Goal: Information Seeking & Learning: Learn about a topic

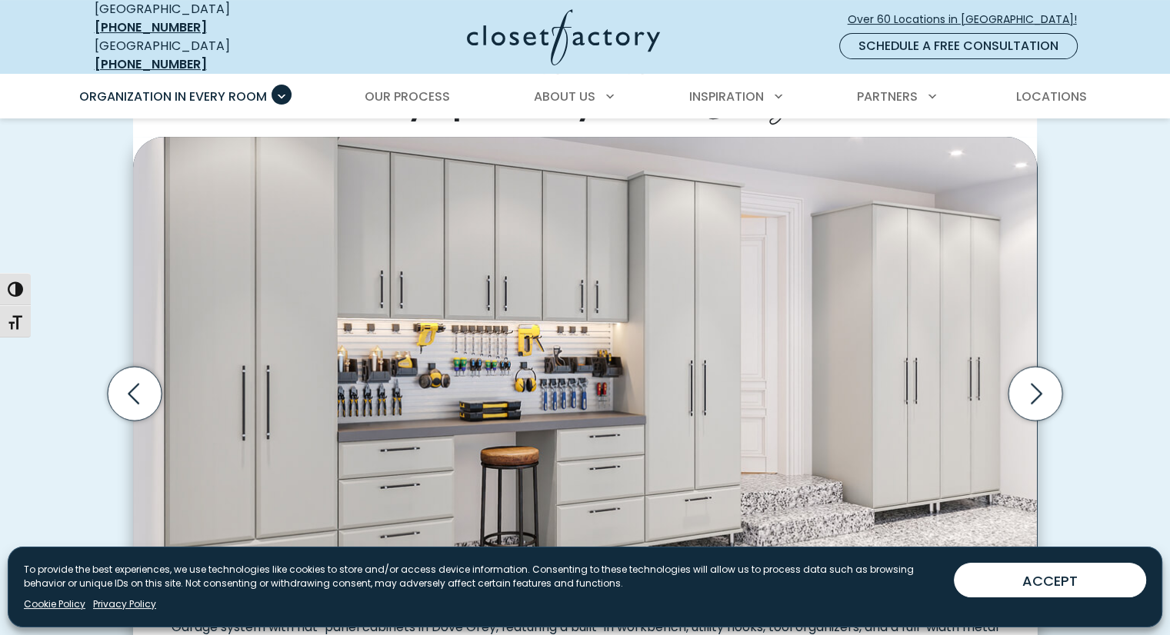
scroll to position [462, 0]
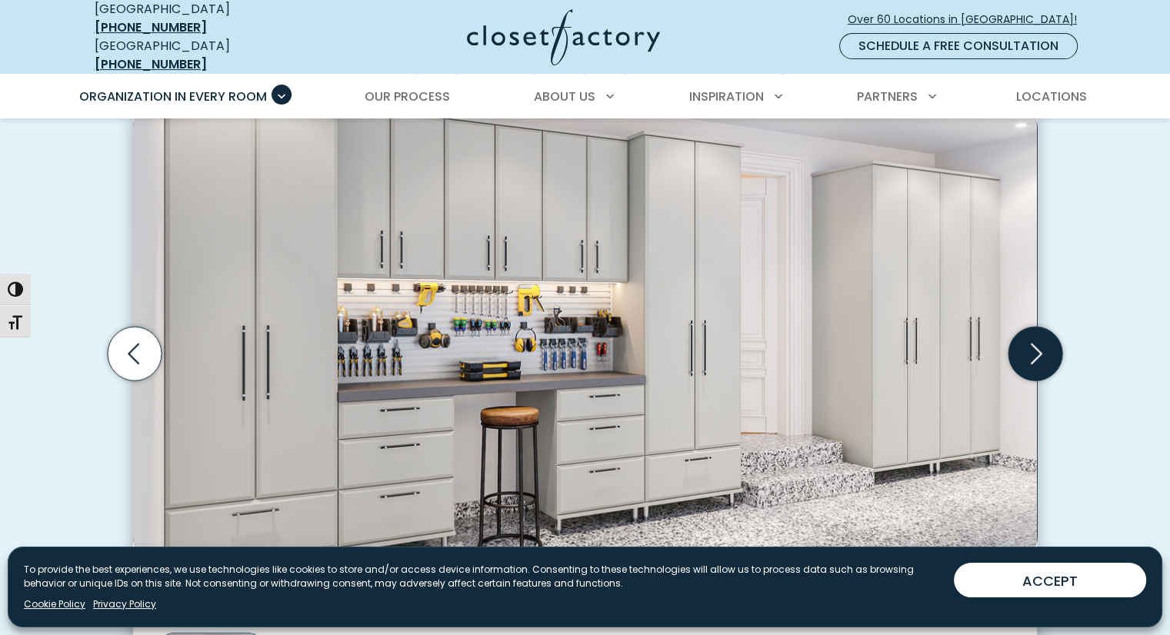
click at [1040, 336] on icon "Next slide" at bounding box center [1036, 354] width 54 height 54
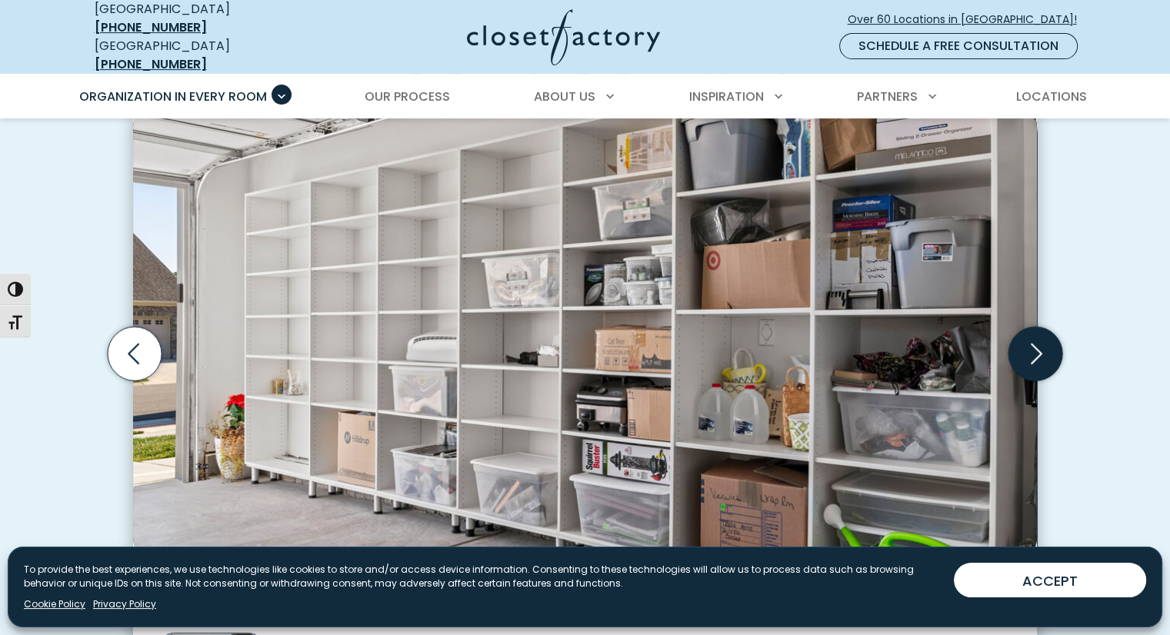
click at [1031, 341] on icon "Next slide" at bounding box center [1036, 354] width 54 height 54
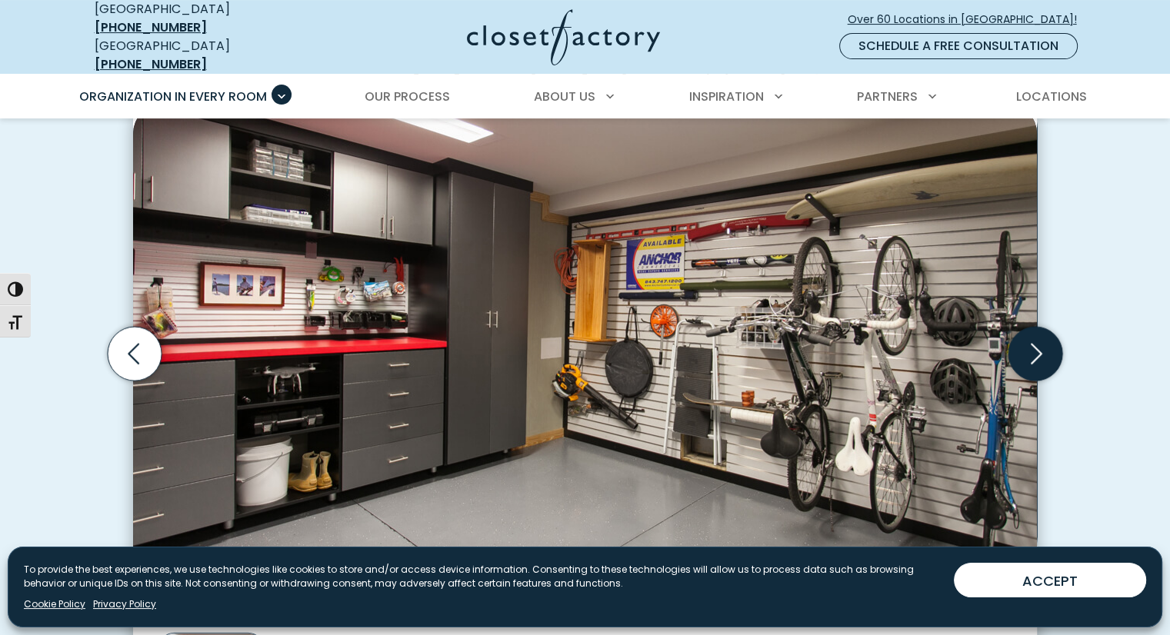
click at [1045, 344] on icon "Next slide" at bounding box center [1036, 354] width 54 height 54
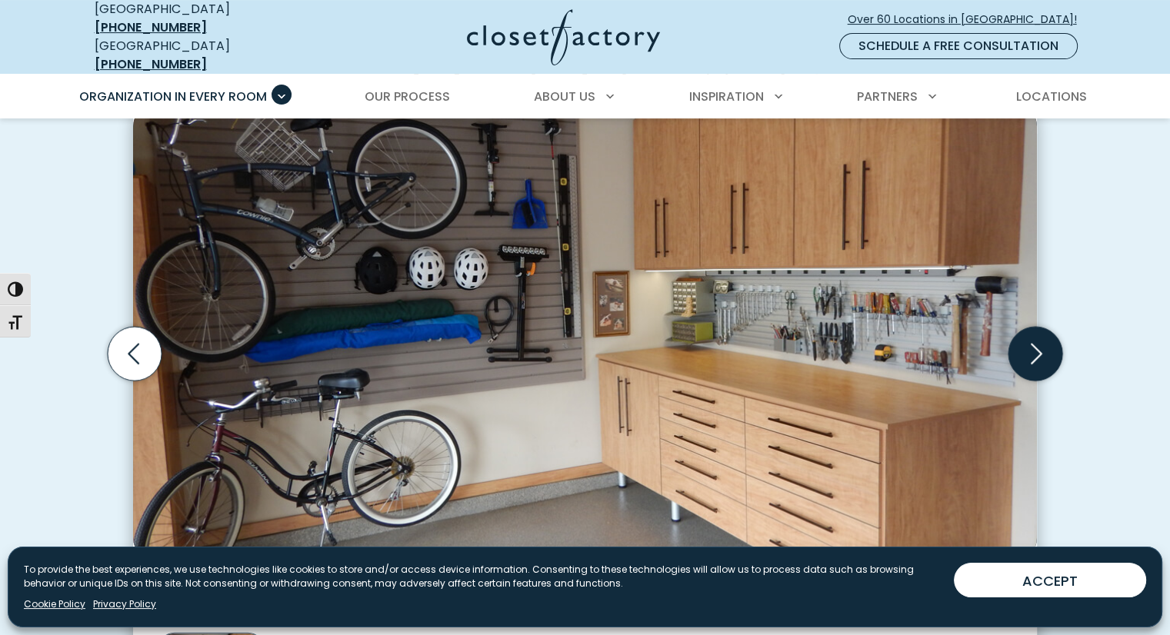
click at [1042, 338] on icon "Next slide" at bounding box center [1036, 354] width 54 height 54
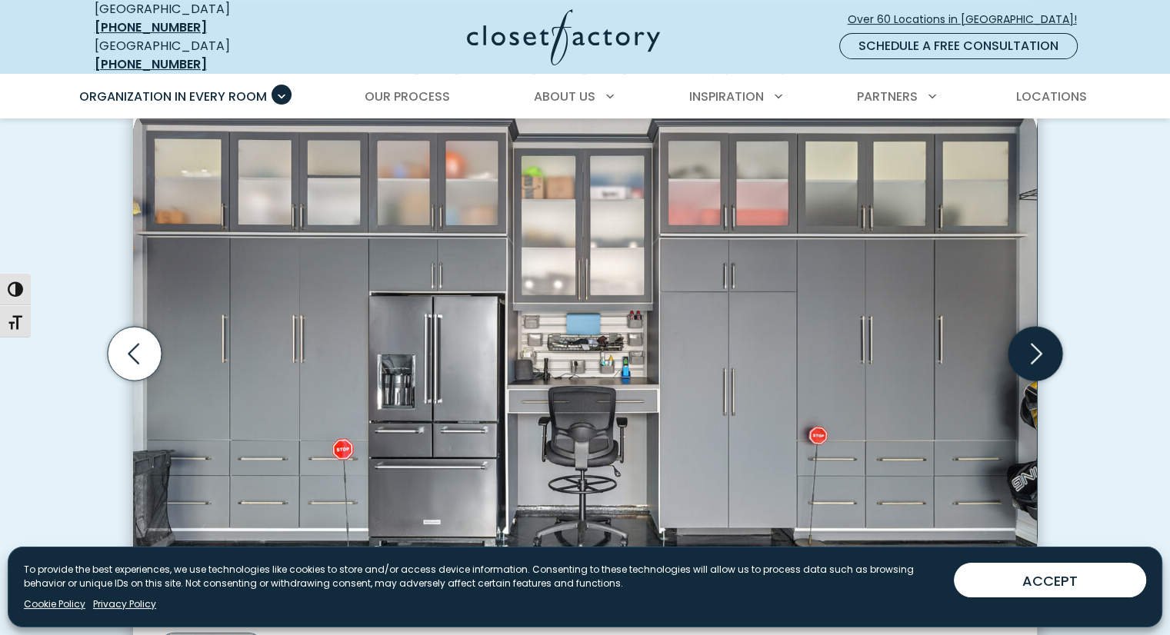
click at [1039, 340] on icon "Next slide" at bounding box center [1036, 354] width 54 height 54
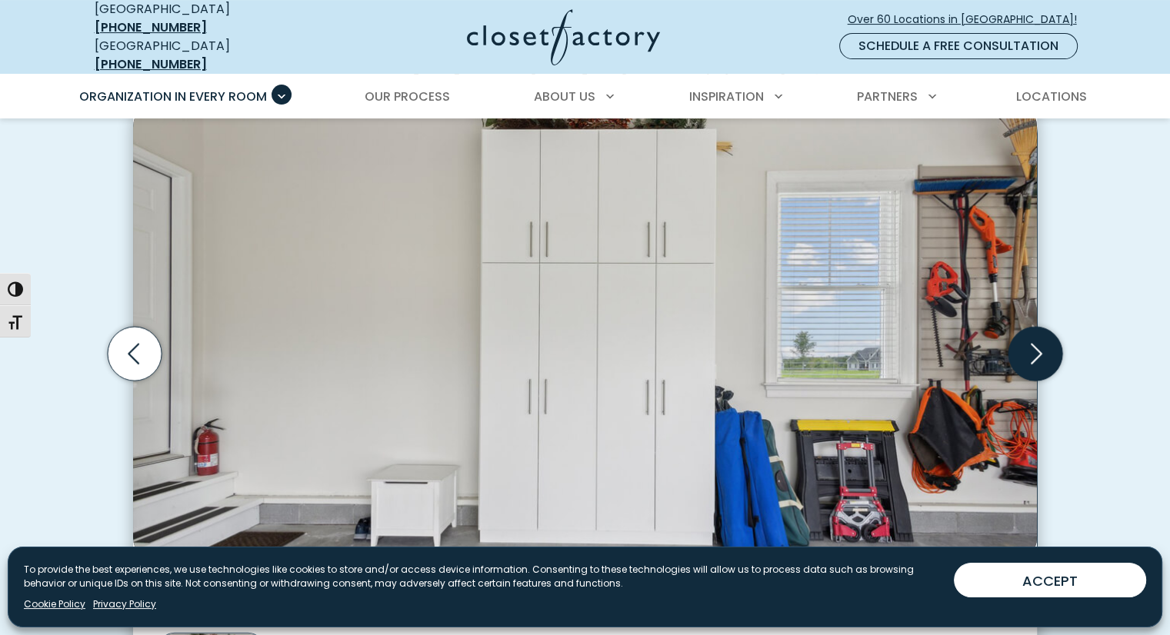
click at [1039, 343] on icon "Next slide" at bounding box center [1037, 353] width 12 height 21
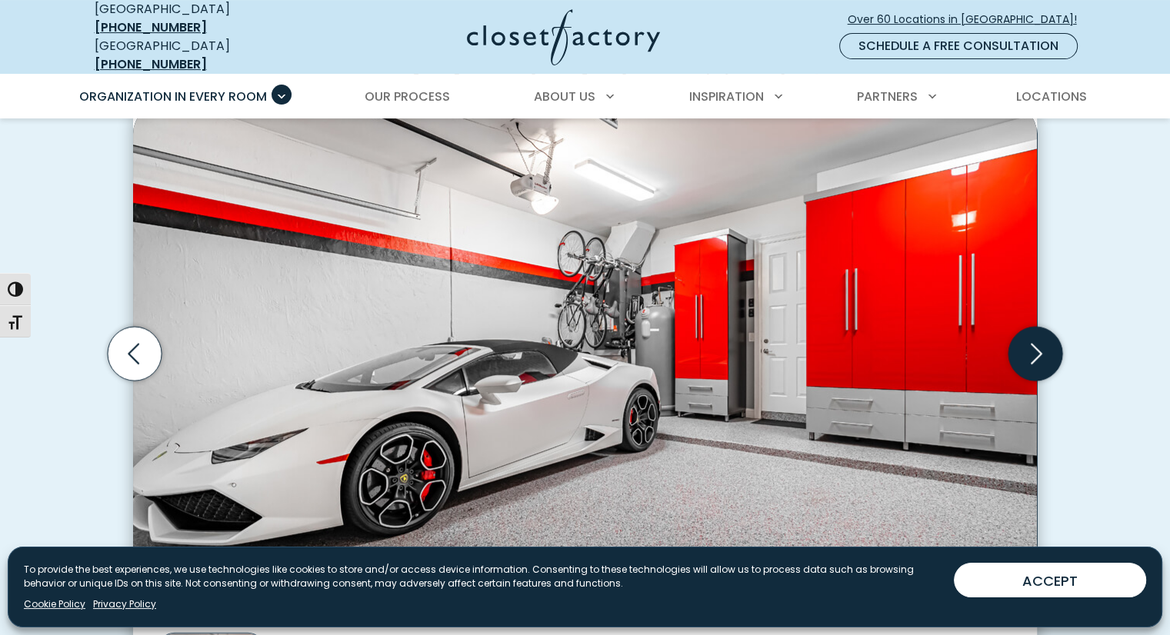
click at [1034, 344] on icon "Next slide" at bounding box center [1036, 354] width 54 height 54
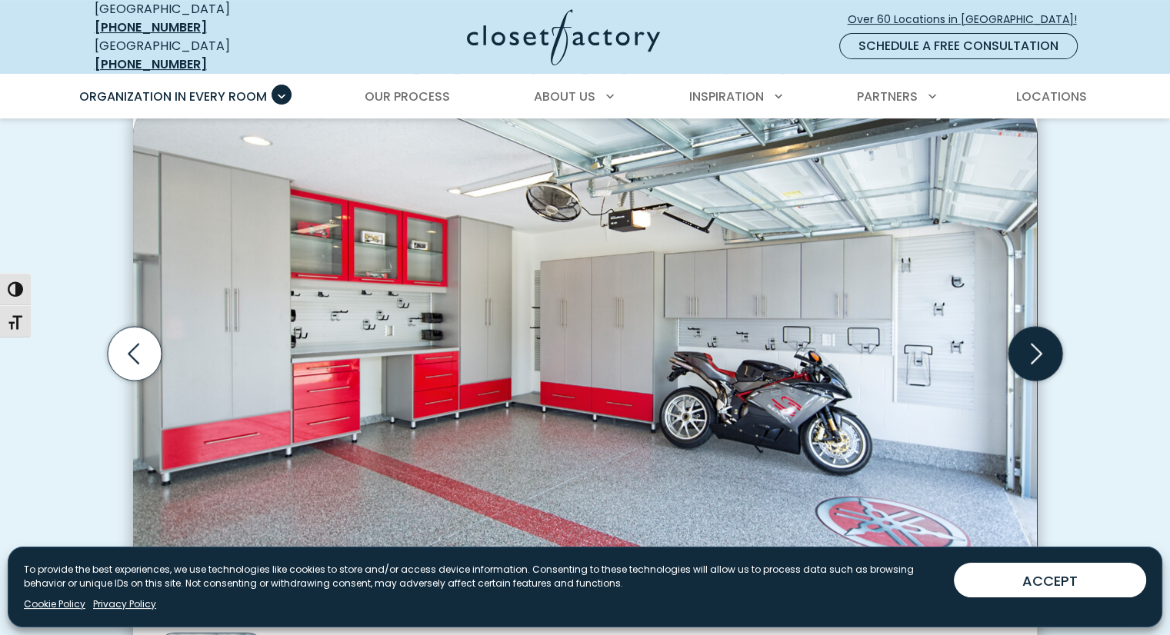
click at [1034, 343] on icon "Next slide" at bounding box center [1036, 354] width 54 height 54
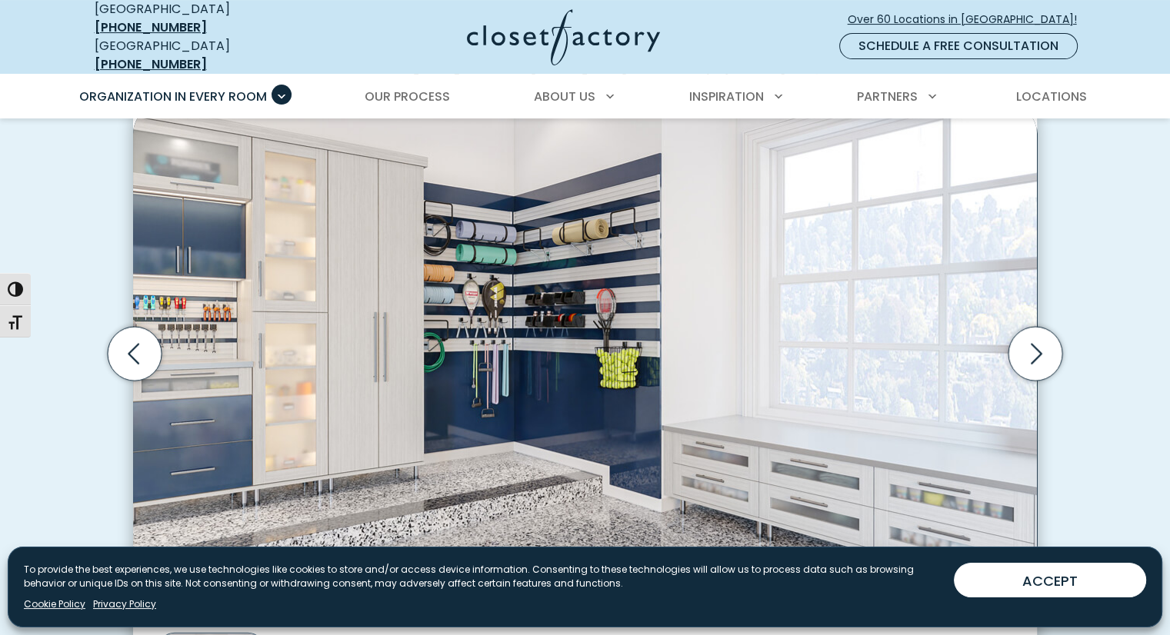
drag, startPoint x: 1027, startPoint y: 348, endPoint x: 1091, endPoint y: 369, distance: 67.1
click at [1093, 369] on div "Custom Garage Organization for Every Space, Style, and Budget High-gloss white …" at bounding box center [585, 374] width 1170 height 859
click at [1035, 341] on icon "Next slide" at bounding box center [1036, 354] width 54 height 54
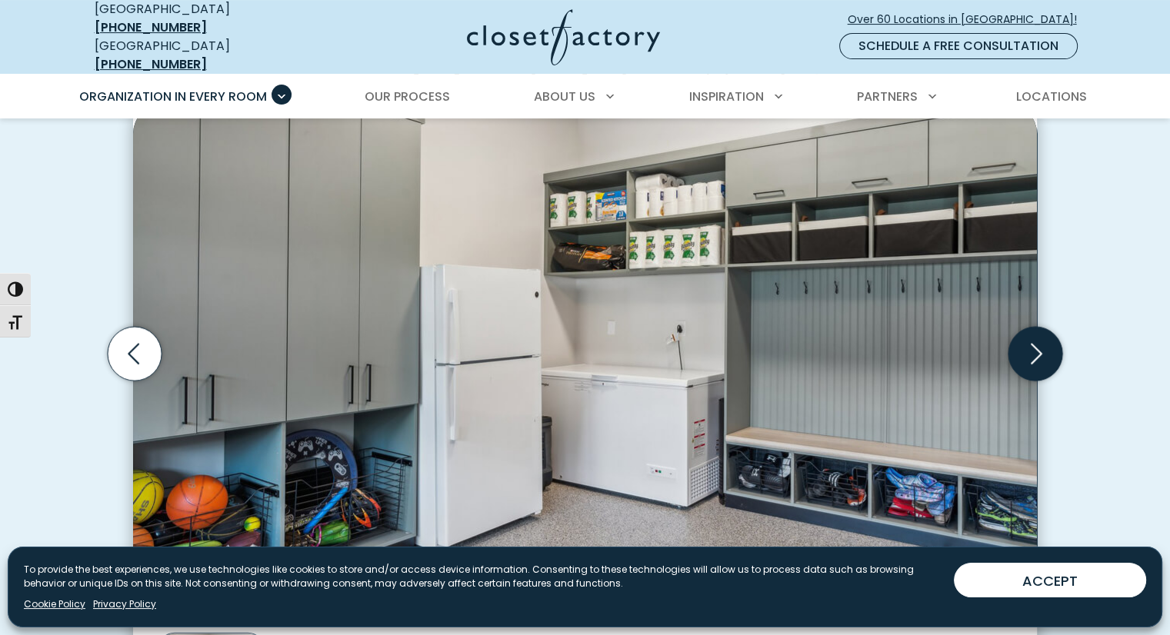
click at [1028, 352] on icon "Next slide" at bounding box center [1036, 354] width 54 height 54
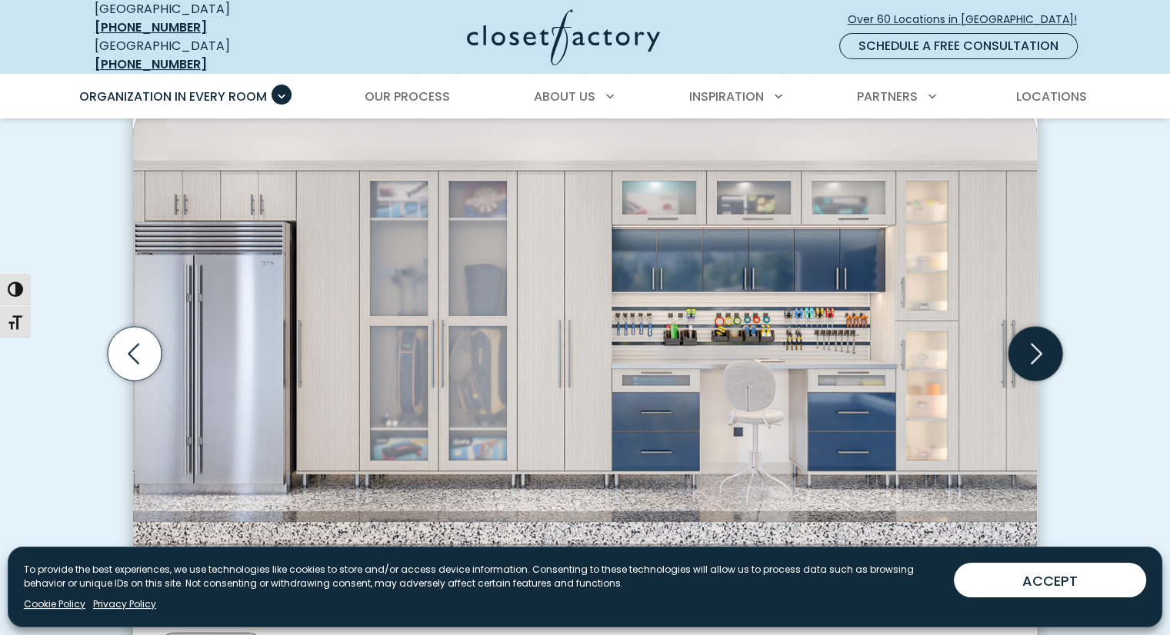
click at [1025, 356] on icon "Next slide" at bounding box center [1036, 354] width 54 height 54
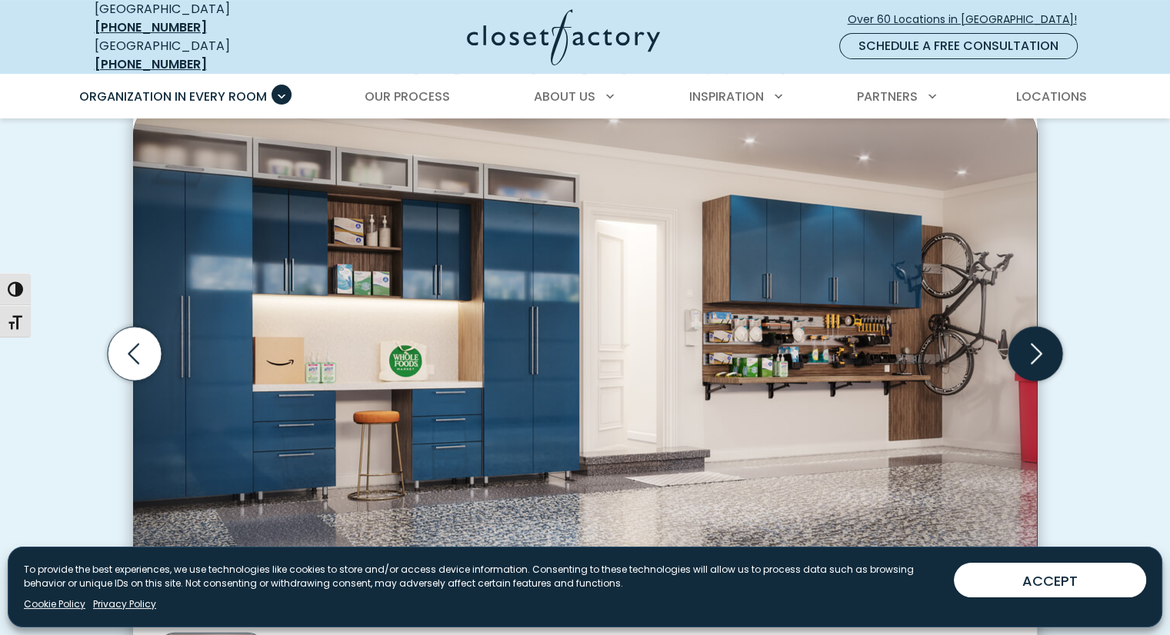
click at [1025, 358] on icon "Next slide" at bounding box center [1036, 354] width 54 height 54
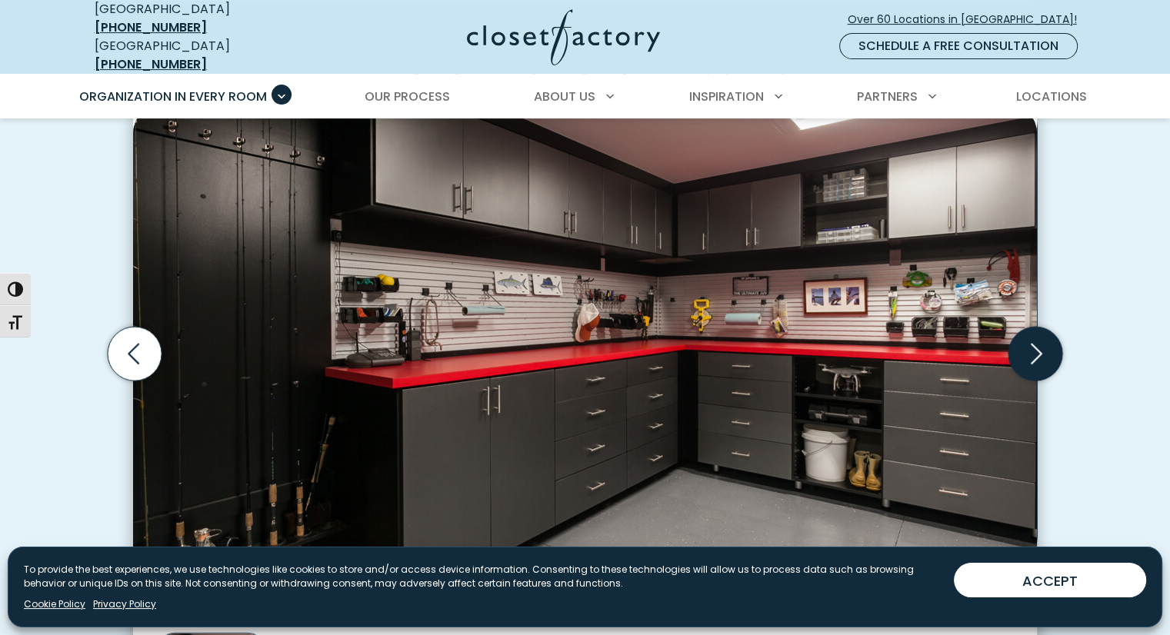
click at [1021, 359] on icon "Next slide" at bounding box center [1036, 354] width 54 height 54
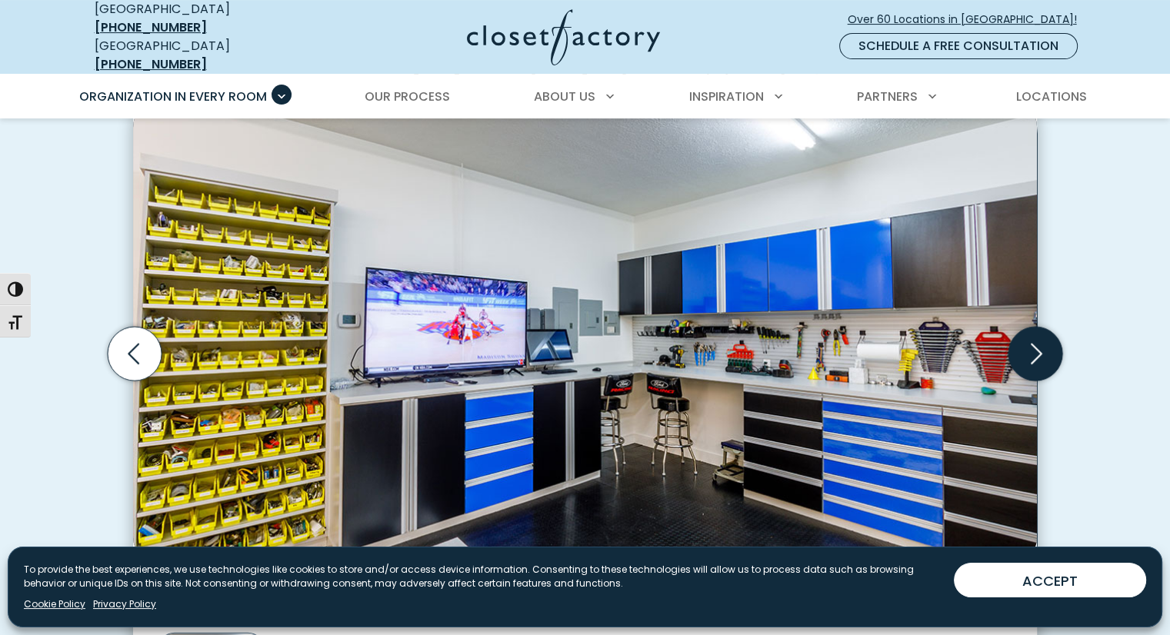
click at [1007, 358] on icon "Next slide" at bounding box center [1035, 354] width 66 height 66
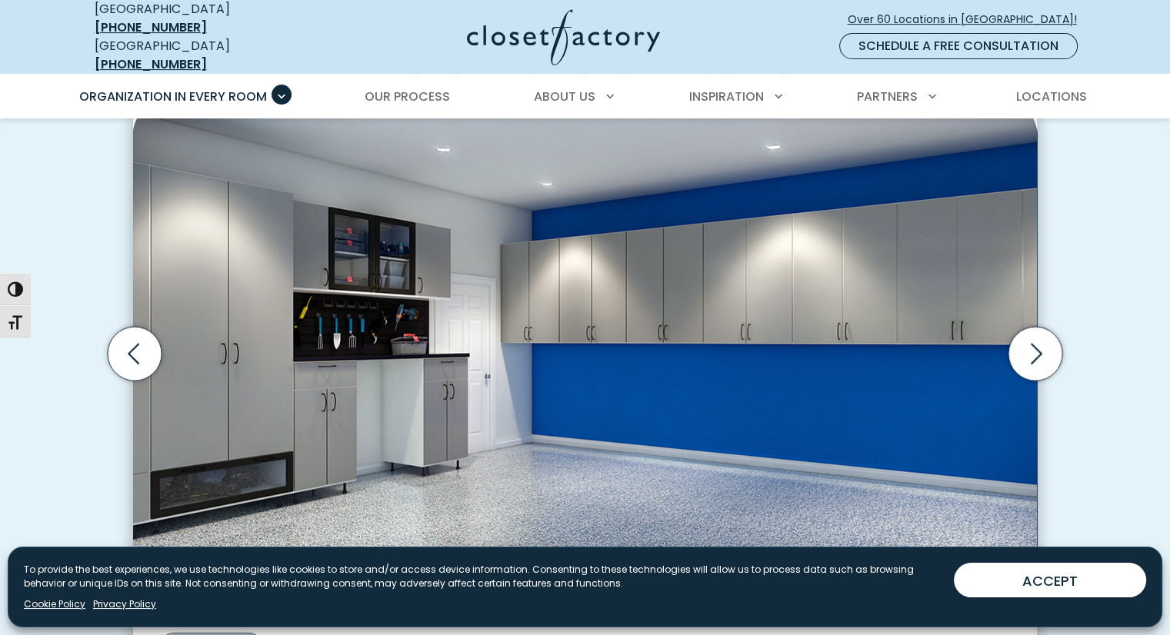
click at [1000, 358] on img "Thumbnail Gallery" at bounding box center [585, 339] width 904 height 473
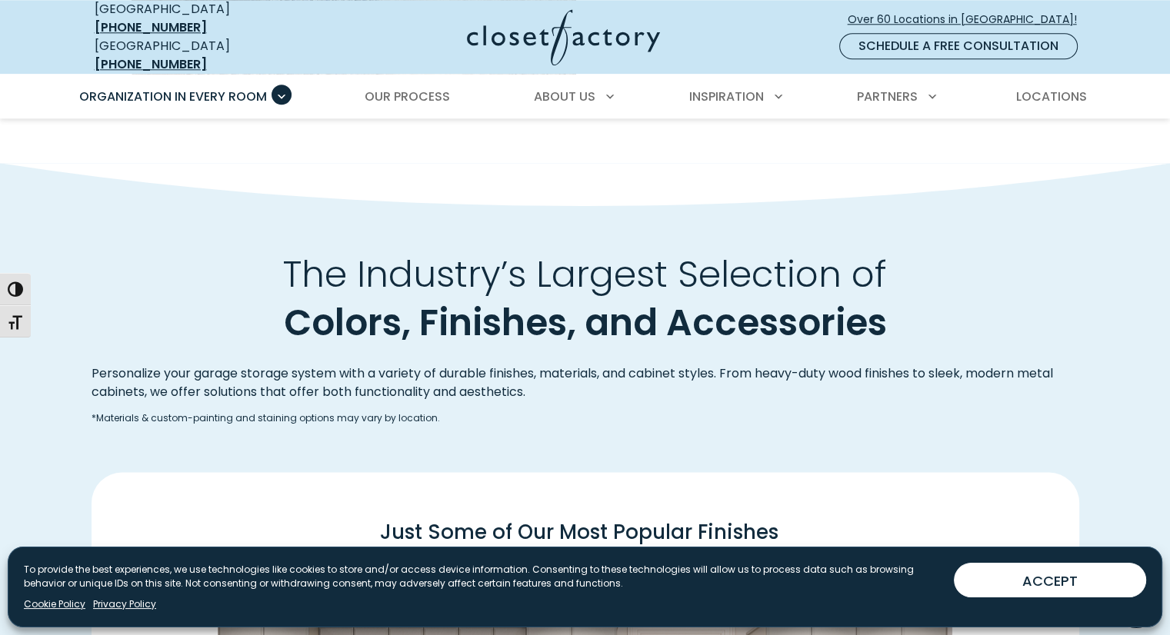
scroll to position [1692, 0]
